Goal: Find specific page/section

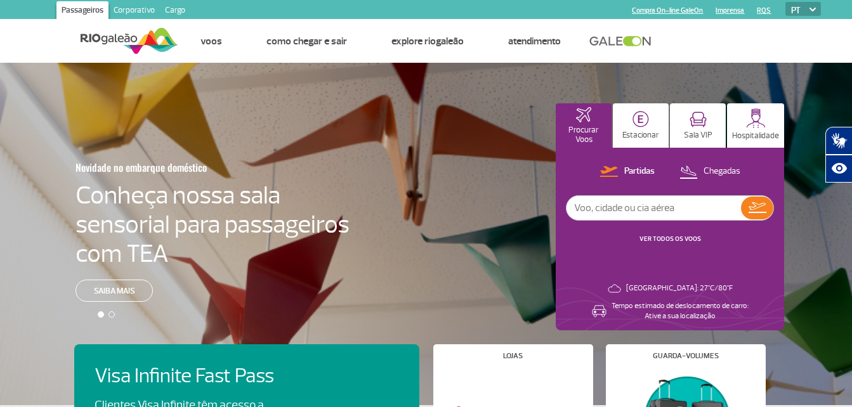
click at [178, 7] on link "Cargo" at bounding box center [175, 11] width 30 height 20
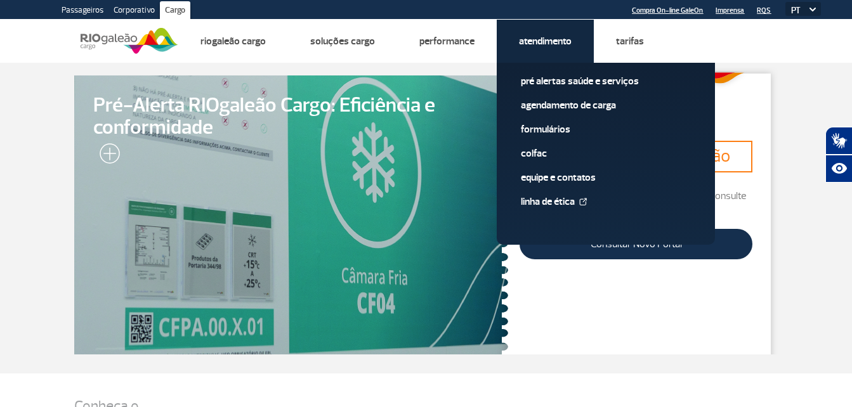
click at [554, 43] on link "Atendimento" at bounding box center [545, 41] width 53 height 13
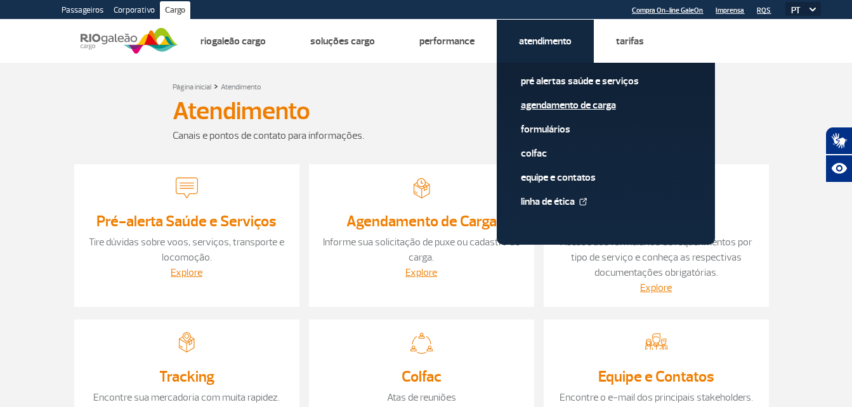
click at [539, 107] on link "Agendamento de Carga" at bounding box center [606, 105] width 170 height 14
click at [556, 79] on link "Pré alertas Saúde e Serviços" at bounding box center [606, 81] width 170 height 14
